Goal: Information Seeking & Learning: Learn about a topic

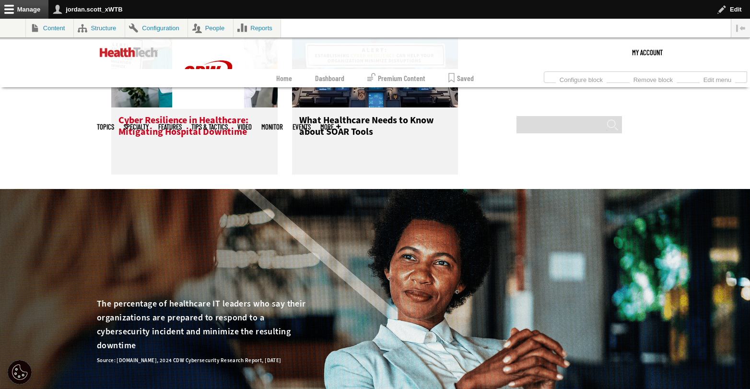
scroll to position [695, 0]
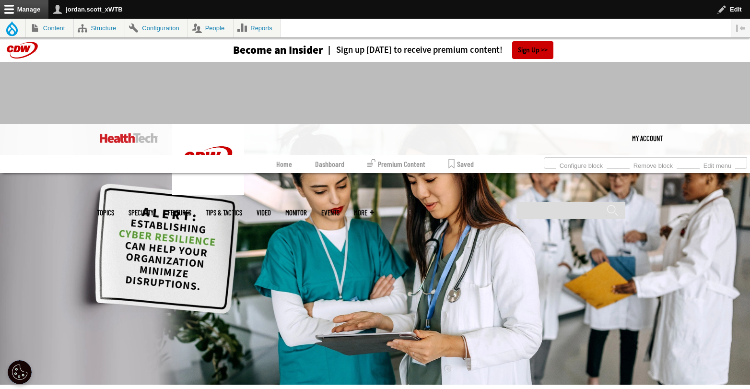
scroll to position [333, 0]
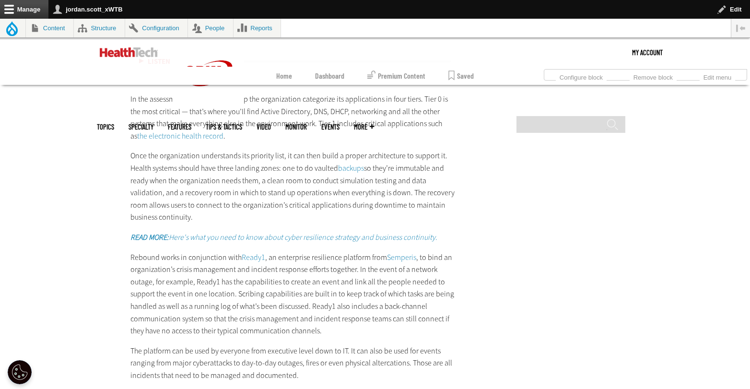
scroll to position [2487, 0]
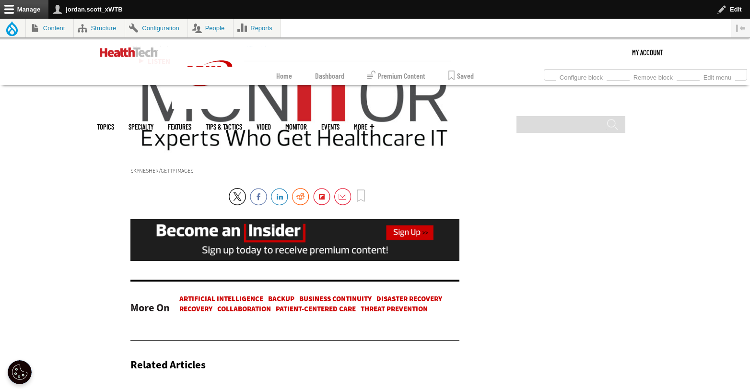
drag, startPoint x: 570, startPoint y: 120, endPoint x: 536, endPoint y: 96, distance: 41.7
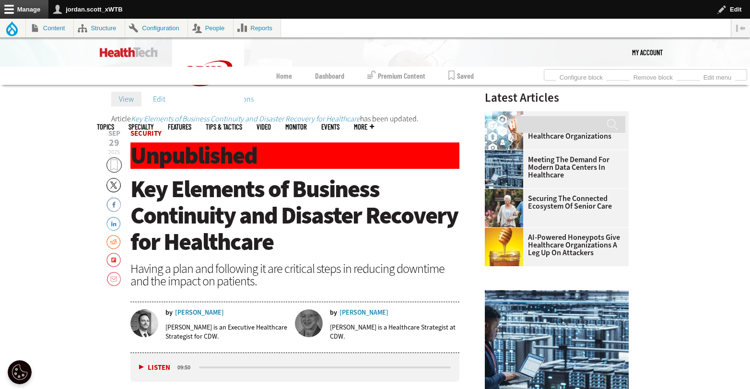
scroll to position [0, 0]
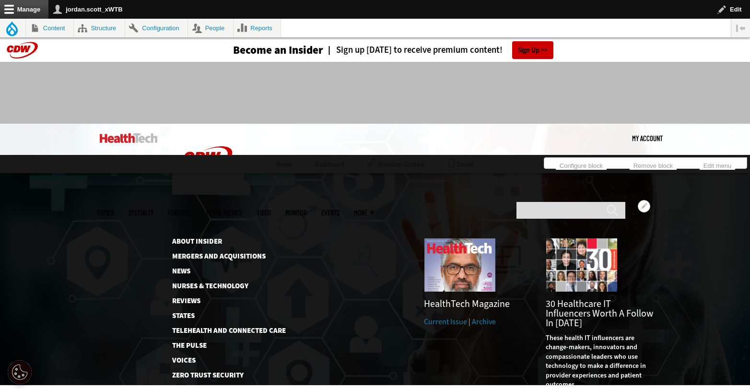
click at [340, 209] on link "Events" at bounding box center [330, 212] width 18 height 7
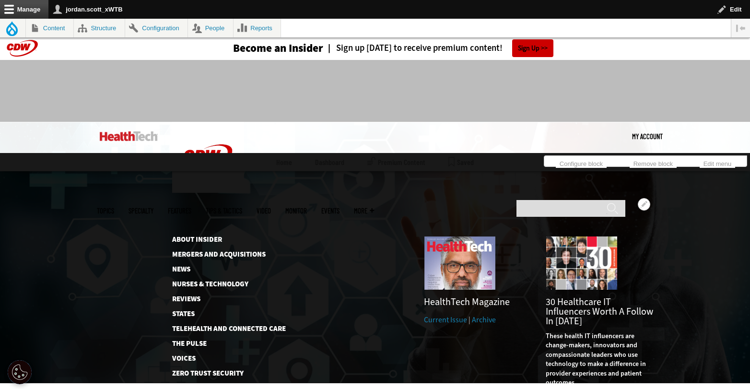
scroll to position [10, 0]
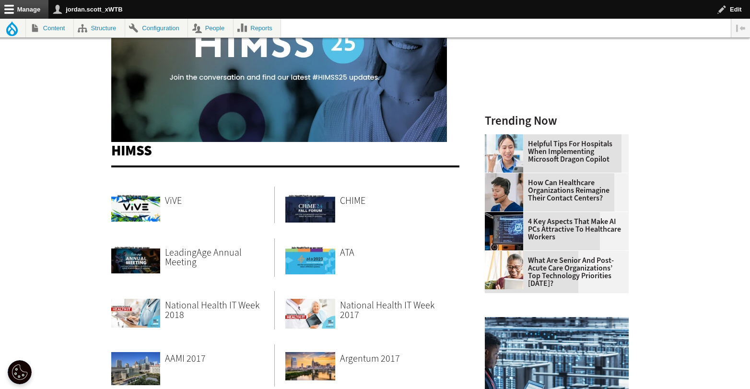
click at [332, 213] on img at bounding box center [310, 205] width 50 height 36
